Goal: Task Accomplishment & Management: Complete application form

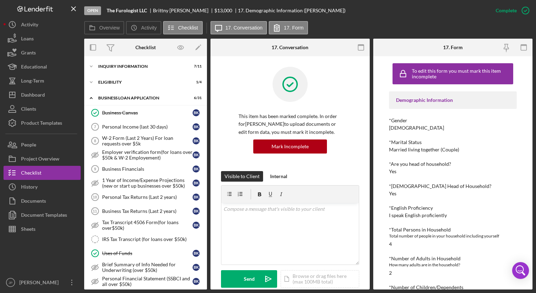
scroll to position [175, 0]
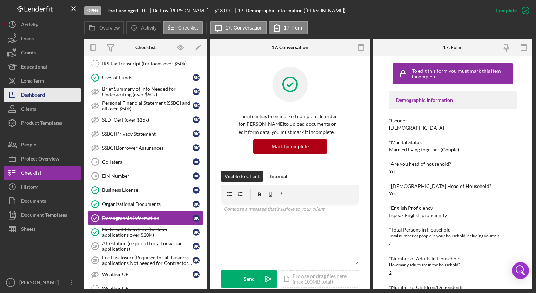
click at [30, 95] on div "Dashboard" at bounding box center [33, 96] width 24 height 16
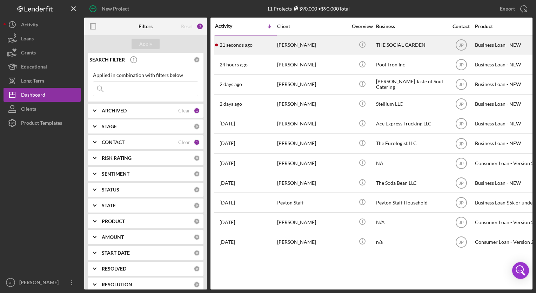
click at [236, 44] on time "21 seconds ago" at bounding box center [236, 45] width 33 height 6
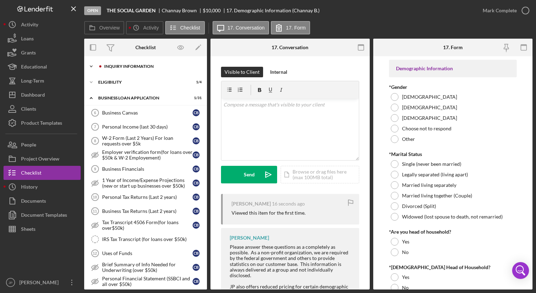
click at [137, 64] on div "Icon/Expander INQUIRY INFORMATION 3 / 11" at bounding box center [145, 66] width 123 height 14
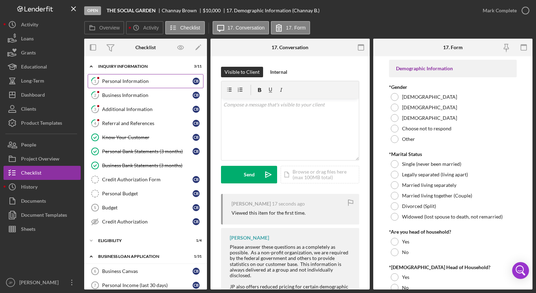
click at [133, 75] on link "1 Personal Information C B" at bounding box center [146, 81] width 116 height 14
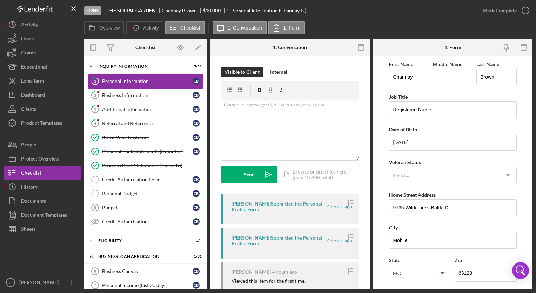
click at [149, 96] on div "Business Information" at bounding box center [147, 95] width 91 height 6
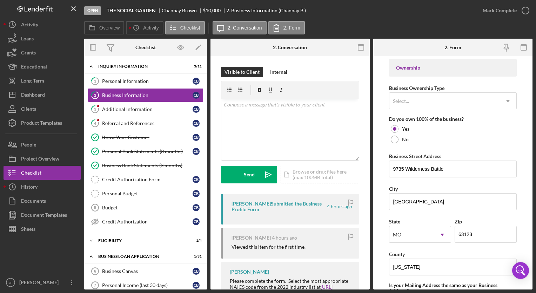
scroll to position [327, 0]
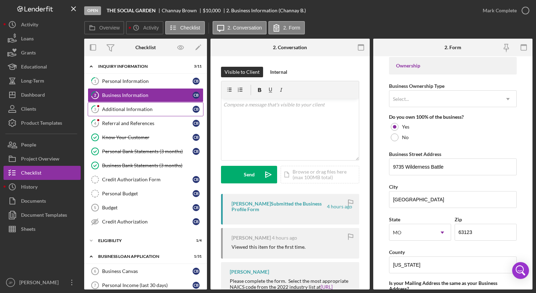
click at [165, 110] on div "Additional Information" at bounding box center [147, 109] width 91 height 6
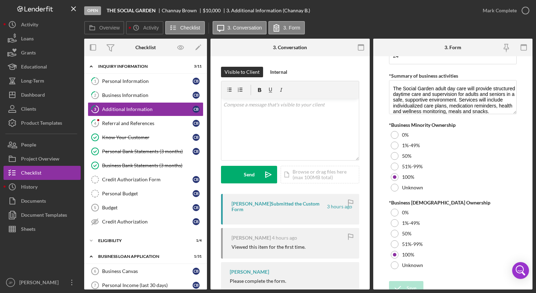
scroll to position [813, 0]
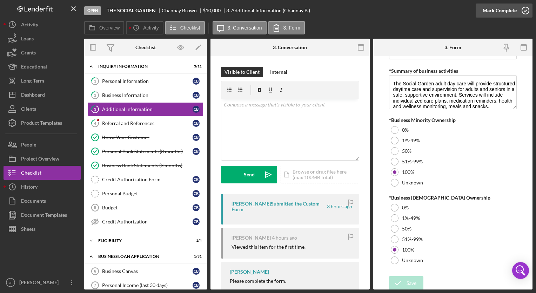
click at [500, 12] on div "Mark Complete" at bounding box center [500, 11] width 34 height 14
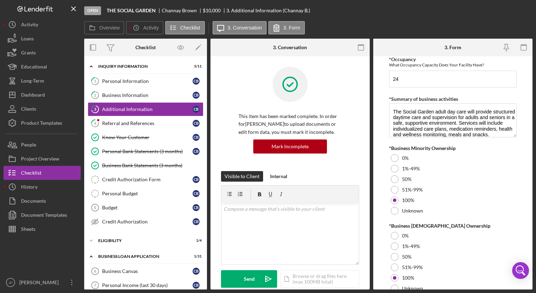
scroll to position [841, 0]
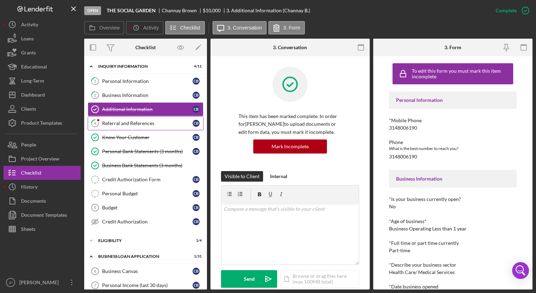
click at [146, 121] on div "Referral and References" at bounding box center [147, 123] width 91 height 6
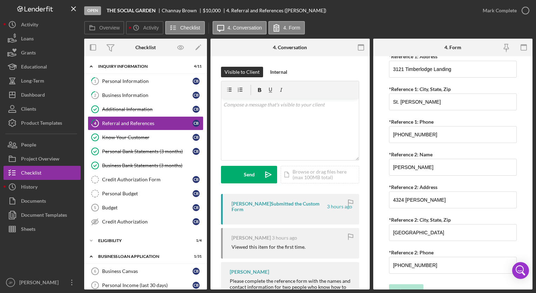
scroll to position [299, 0]
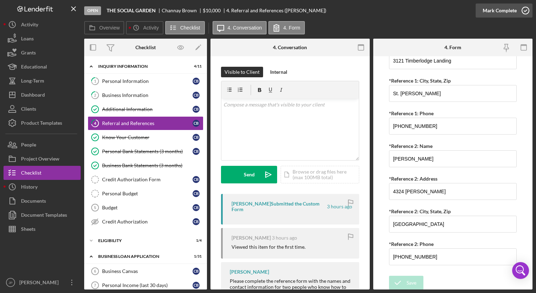
click at [501, 12] on div "Mark Complete" at bounding box center [500, 11] width 34 height 14
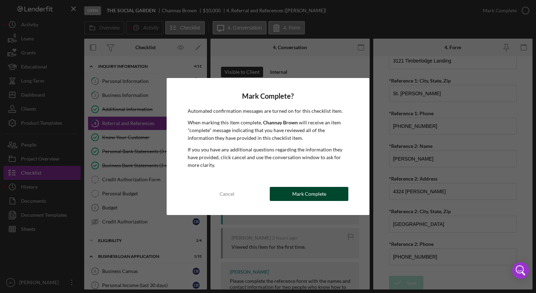
click at [304, 192] on div "Mark Complete" at bounding box center [309, 194] width 34 height 14
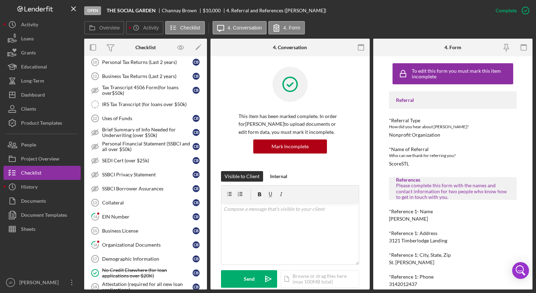
scroll to position [295, 0]
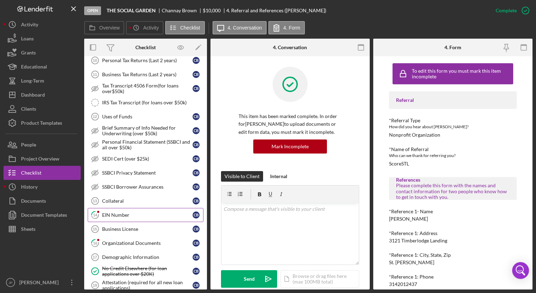
click at [147, 212] on div "EIN Number" at bounding box center [147, 215] width 91 height 6
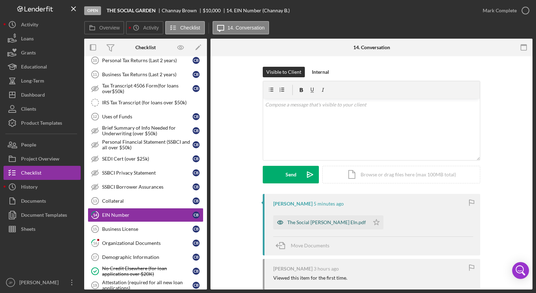
click at [303, 223] on div "The Social [PERSON_NAME] EIn.pdf" at bounding box center [326, 222] width 79 height 6
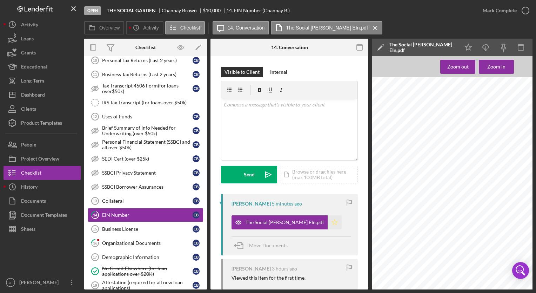
click at [328, 220] on icon "Icon/Star" at bounding box center [335, 222] width 14 height 14
click at [501, 13] on div "Mark Complete" at bounding box center [500, 11] width 34 height 14
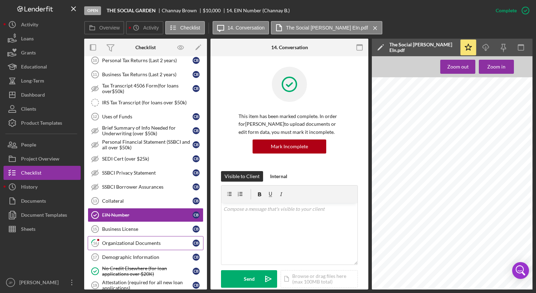
click at [112, 240] on div "Organizational Documents" at bounding box center [147, 243] width 91 height 6
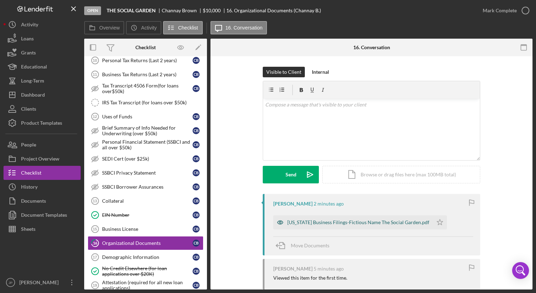
click at [305, 226] on div "[US_STATE] Business Filings-Fictious Name The Social Garden.pdf" at bounding box center [353, 222] width 160 height 14
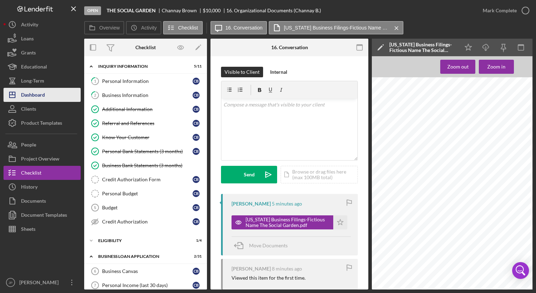
click at [36, 90] on div "Dashboard" at bounding box center [33, 96] width 24 height 16
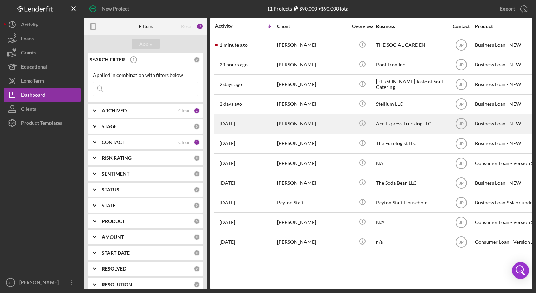
click at [250, 126] on div "[DATE] [PERSON_NAME]" at bounding box center [245, 123] width 61 height 19
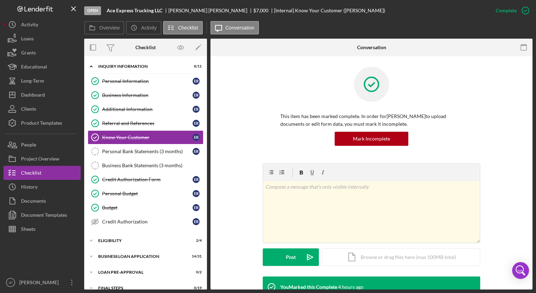
scroll to position [23, 0]
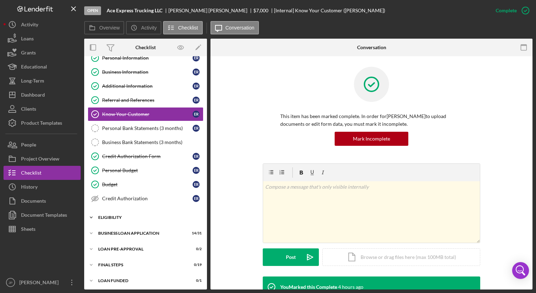
click at [113, 217] on div "ELIGIBILITY" at bounding box center [148, 217] width 100 height 4
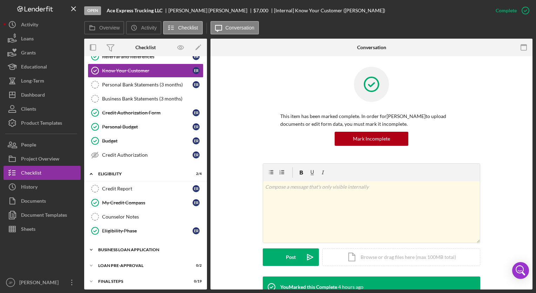
scroll to position [69, 0]
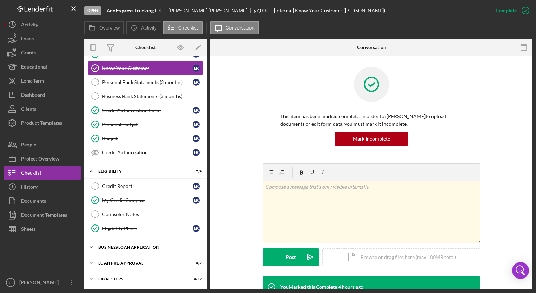
click at [133, 245] on div "BUSINESS LOAN APPLICATION" at bounding box center [148, 247] width 100 height 4
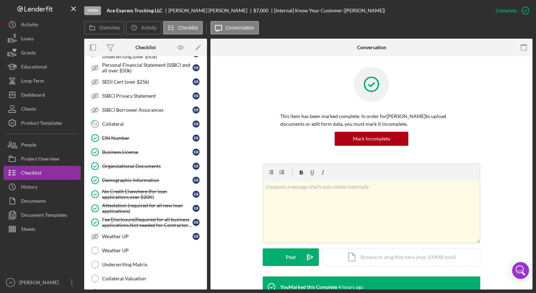
scroll to position [431, 0]
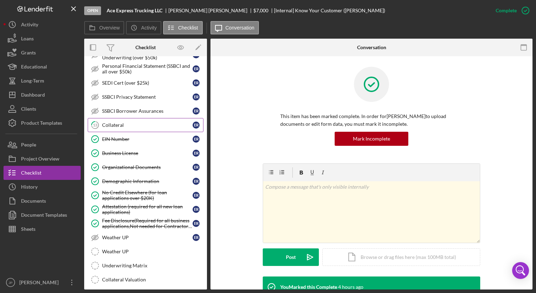
click at [131, 124] on link "13 Collateral E R" at bounding box center [146, 125] width 116 height 14
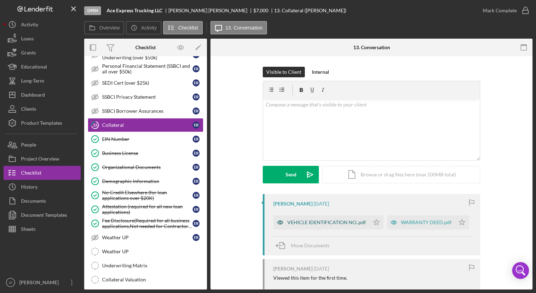
click at [296, 218] on div "VEHICLE IDENTIFICATION NO..pdf" at bounding box center [321, 222] width 96 height 14
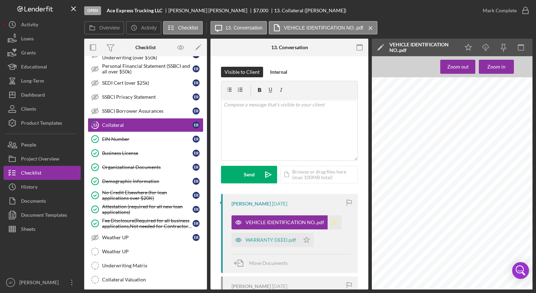
click at [335, 221] on icon "Icon/Star" at bounding box center [335, 222] width 14 height 14
click at [307, 237] on icon "Icon/Star" at bounding box center [307, 240] width 14 height 14
click at [510, 8] on div "Mark Complete" at bounding box center [500, 11] width 34 height 14
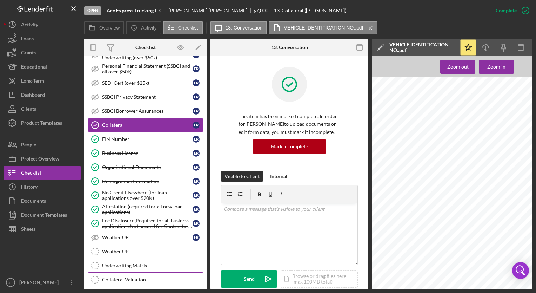
click at [122, 262] on div "Underwriting Matrix" at bounding box center [152, 265] width 101 height 6
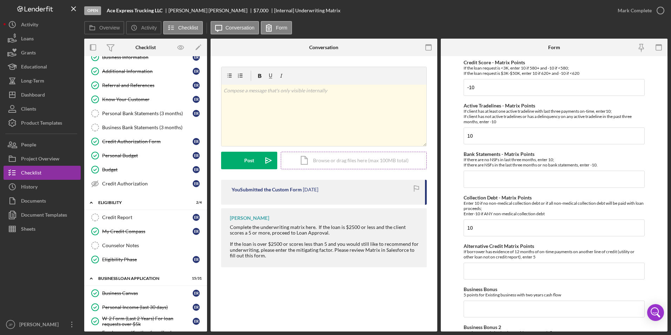
scroll to position [38, 0]
